Goal: Information Seeking & Learning: Learn about a topic

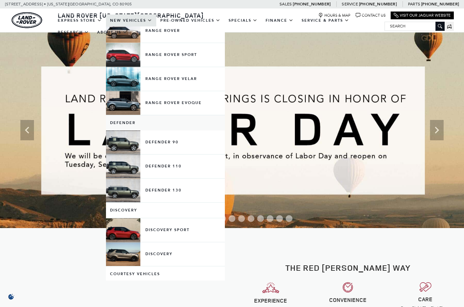
scroll to position [47, 0]
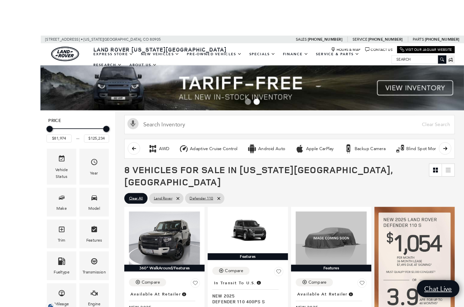
scroll to position [70, 0]
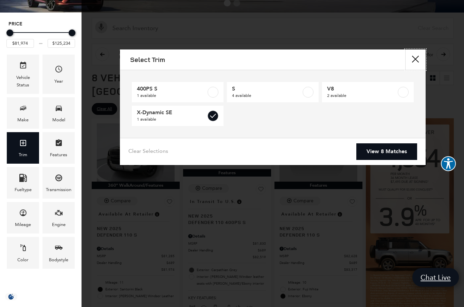
type input "$84,452"
checkbox input "true"
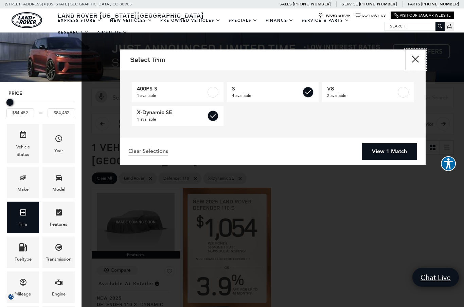
type input "$81,974"
type input "$85,062"
checkbox input "true"
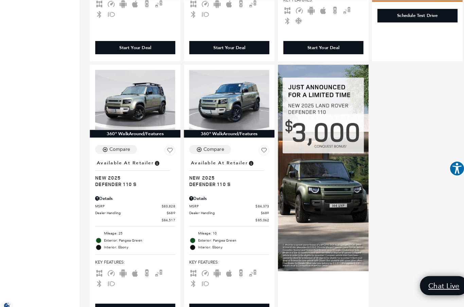
scroll to position [387, 0]
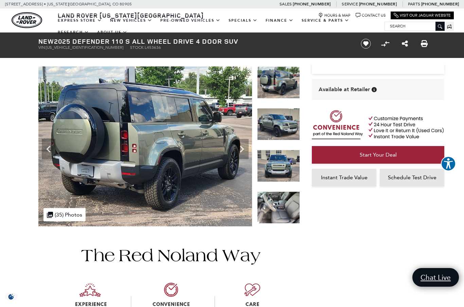
scroll to position [40, 0]
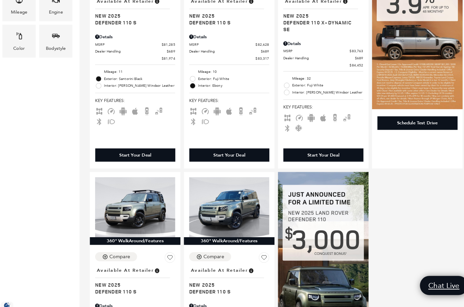
scroll to position [291, 0]
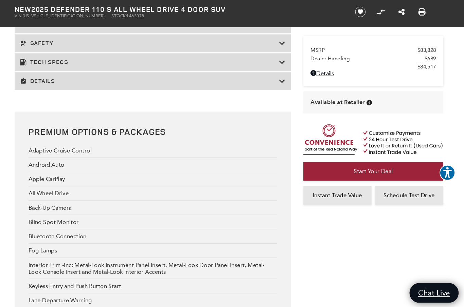
scroll to position [1179, 0]
